Goal: Transaction & Acquisition: Purchase product/service

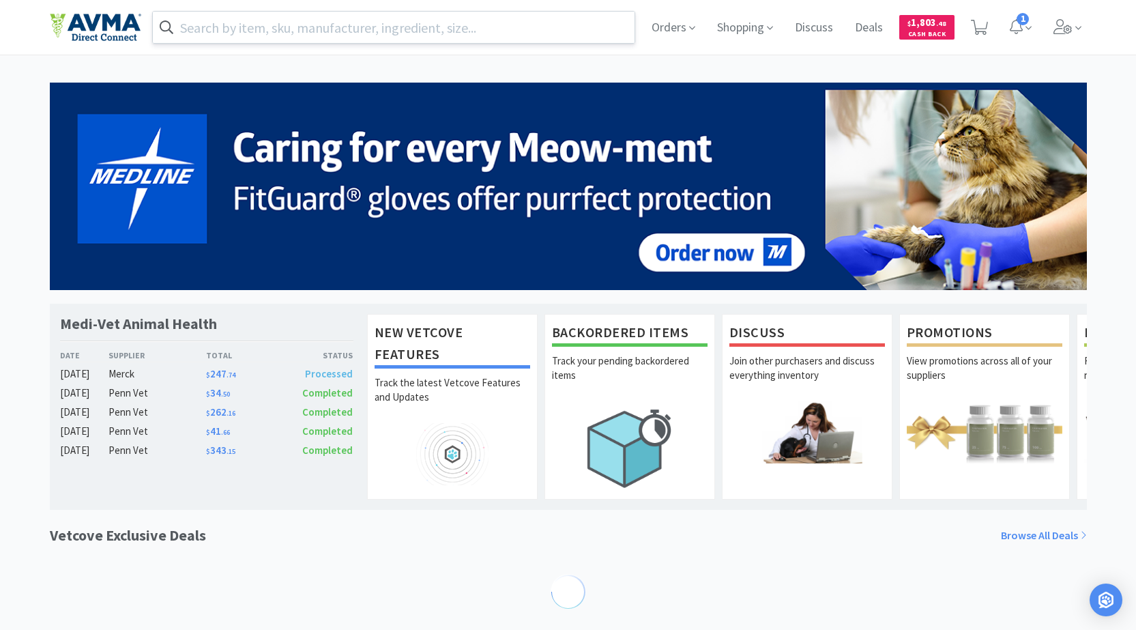
click at [429, 40] on input "text" at bounding box center [394, 27] width 482 height 31
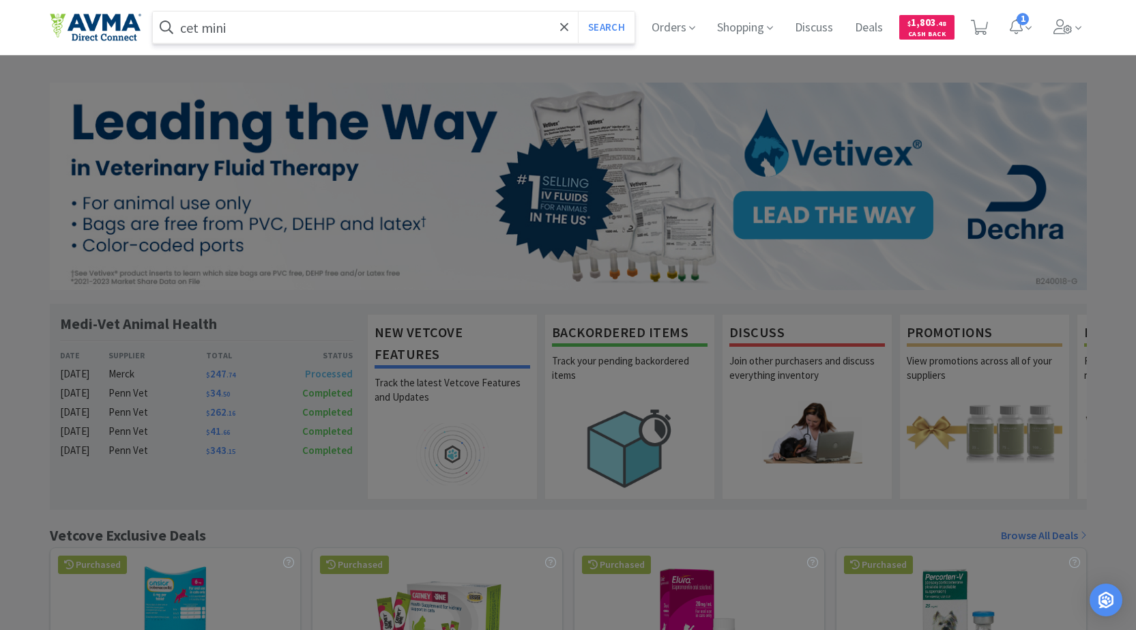
type input "cet mini"
click at [578, 12] on button "Search" at bounding box center [606, 27] width 57 height 31
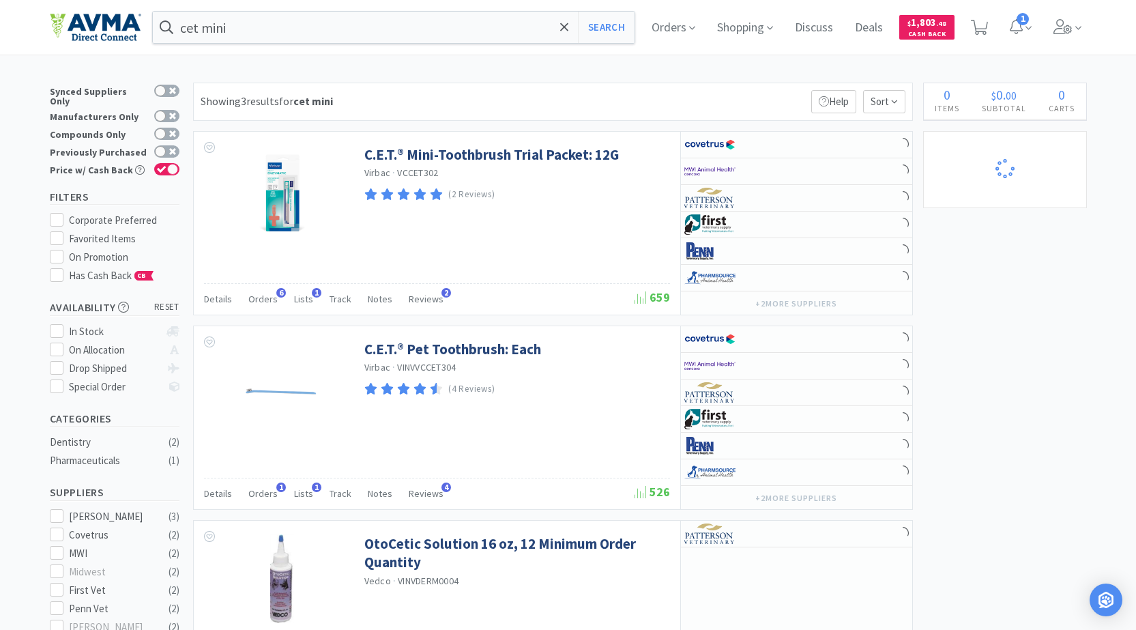
select select "10"
select select "5"
select select "3"
select select "7"
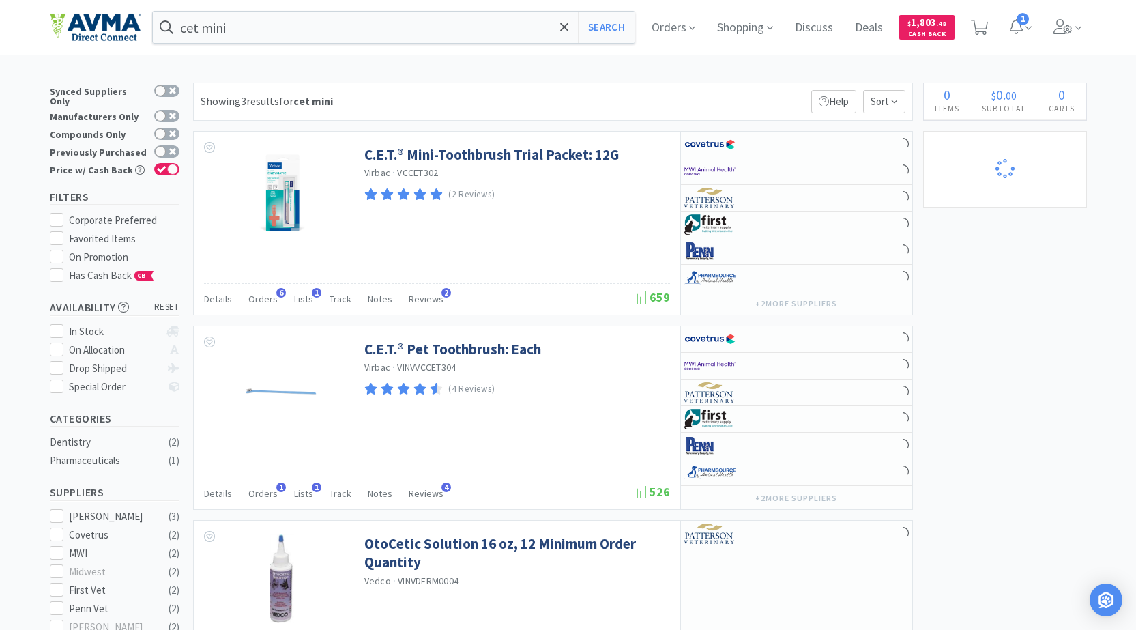
select select "1"
select select "9"
select select "1"
select select "4"
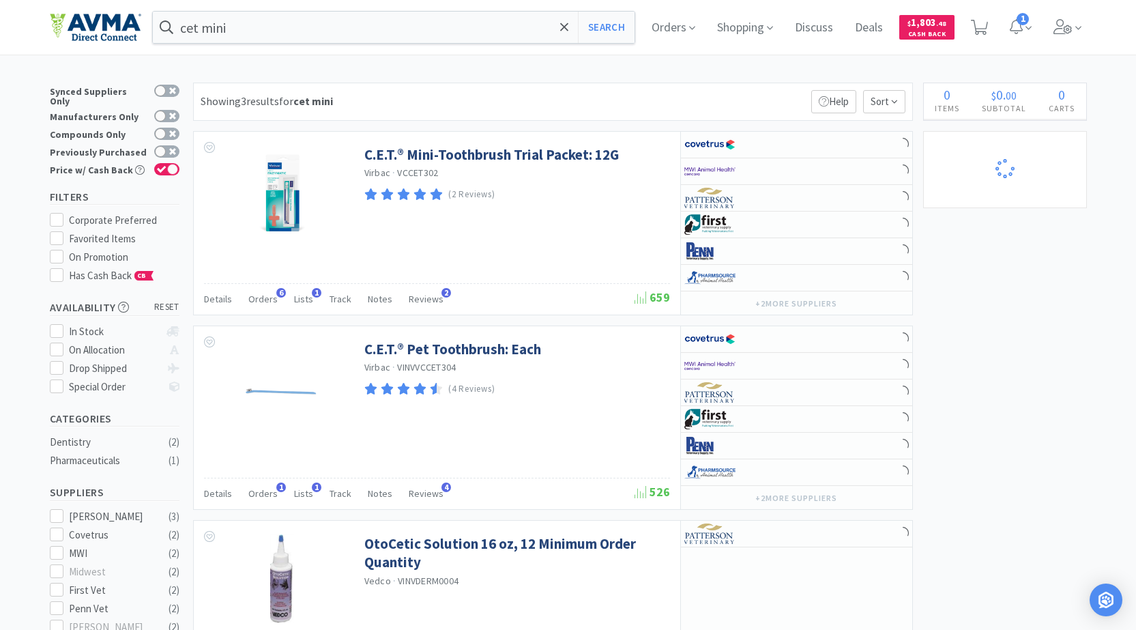
select select "1"
select select "12"
select select "1"
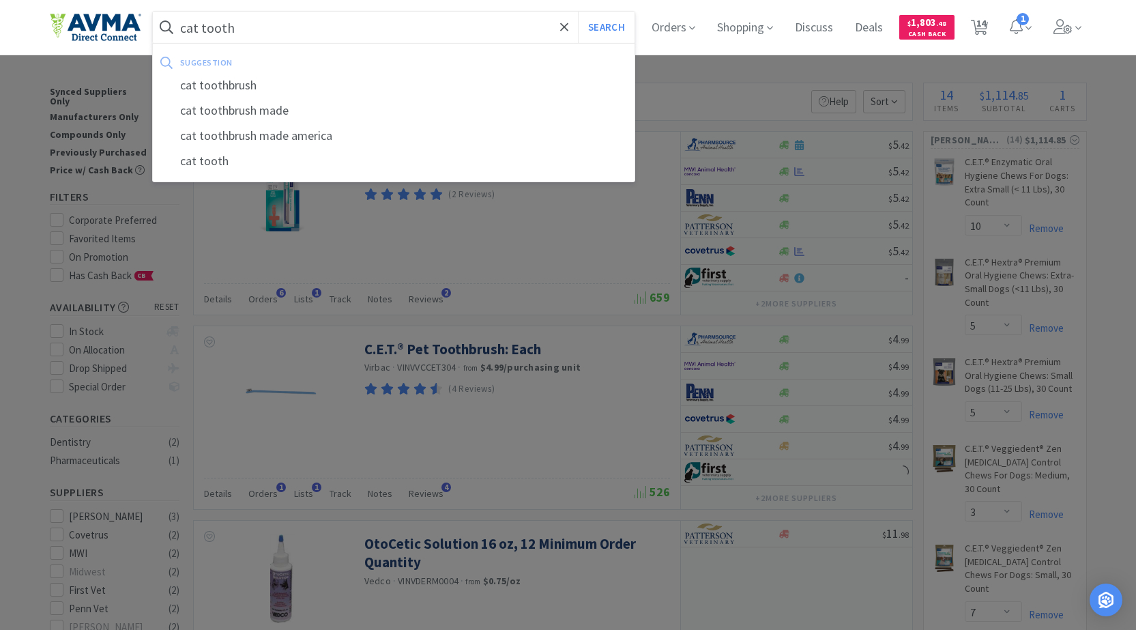
type input "cat tooth"
click at [578, 12] on button "Search" at bounding box center [606, 27] width 57 height 31
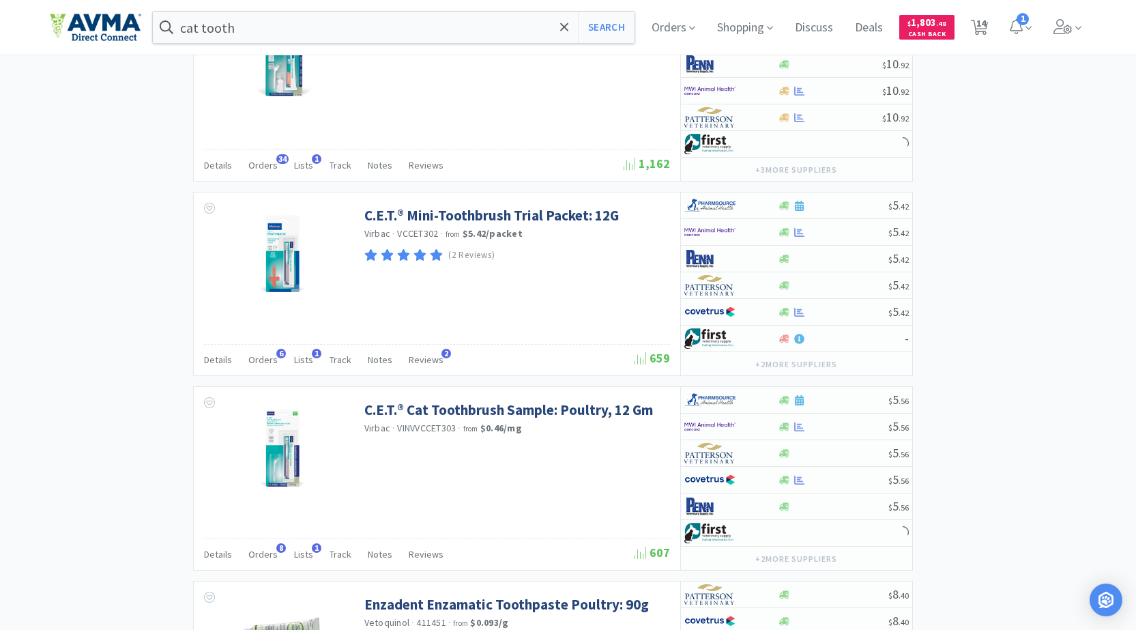
scroll to position [1773, 0]
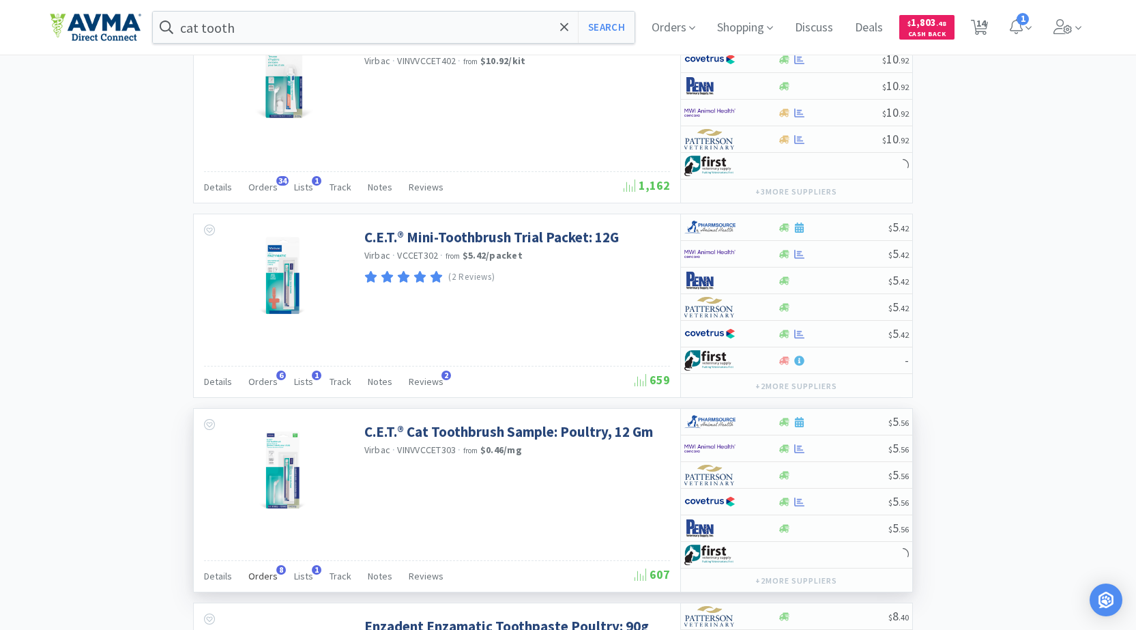
click at [273, 573] on span "Orders" at bounding box center [262, 575] width 29 height 12
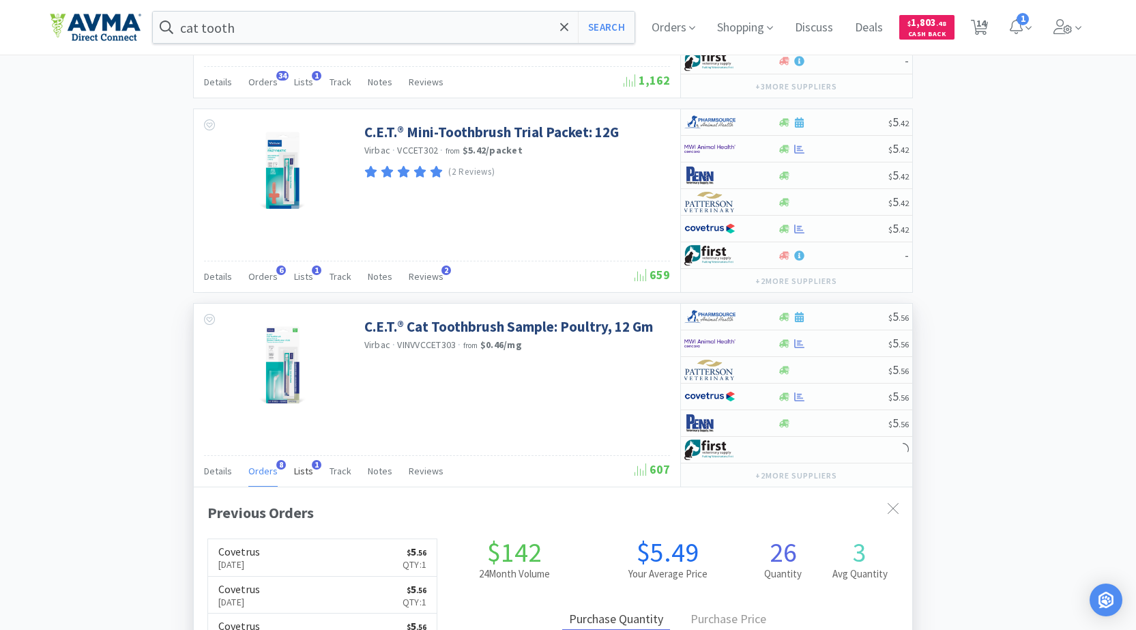
scroll to position [1978, 0]
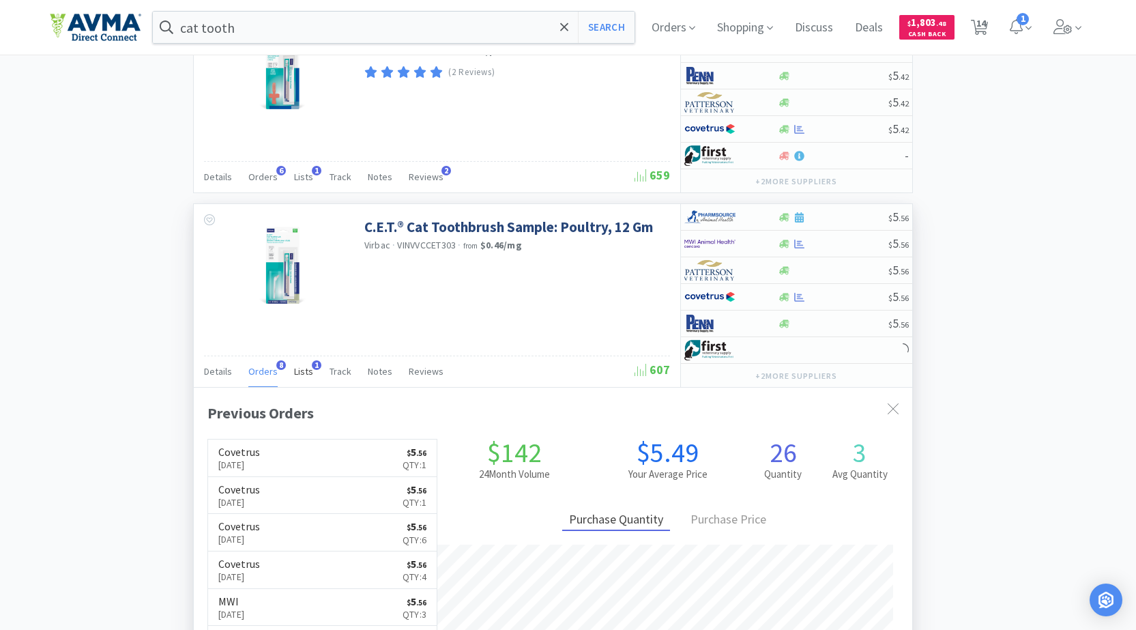
click at [300, 370] on span "Lists" at bounding box center [303, 371] width 19 height 12
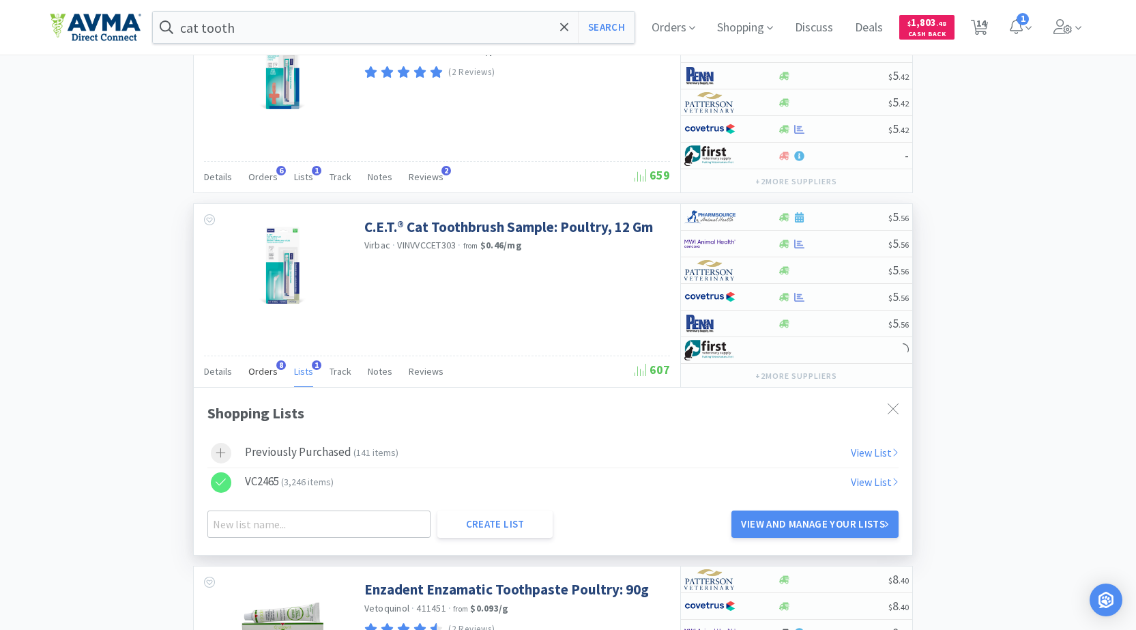
click at [263, 371] on span "Orders" at bounding box center [262, 371] width 29 height 12
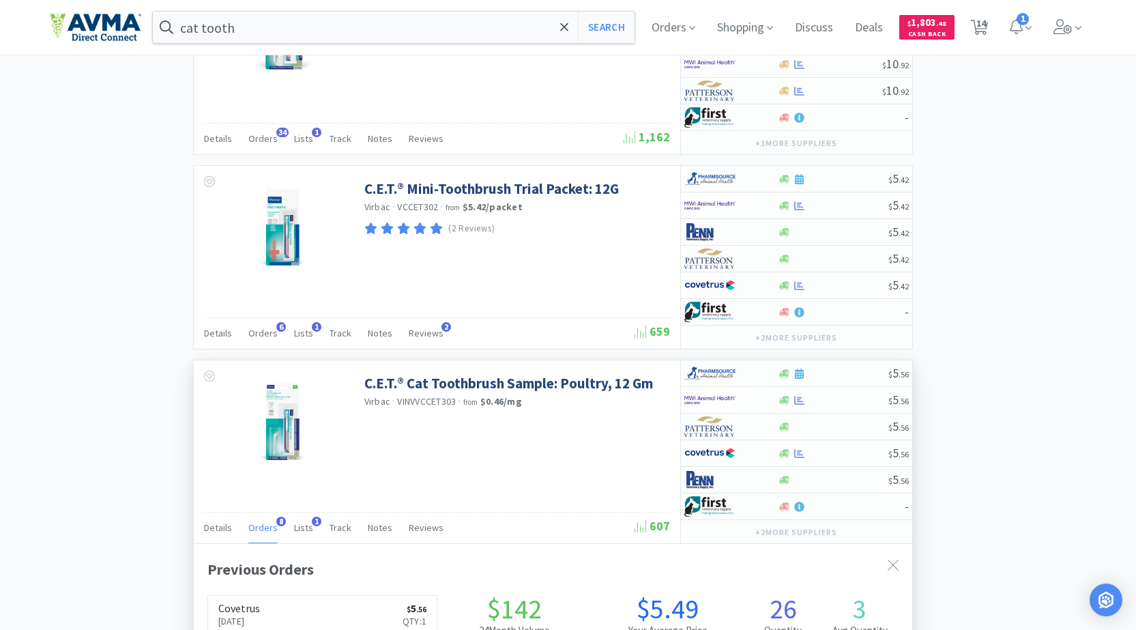
scroll to position [1910, 0]
